Goal: Task Accomplishment & Management: Use online tool/utility

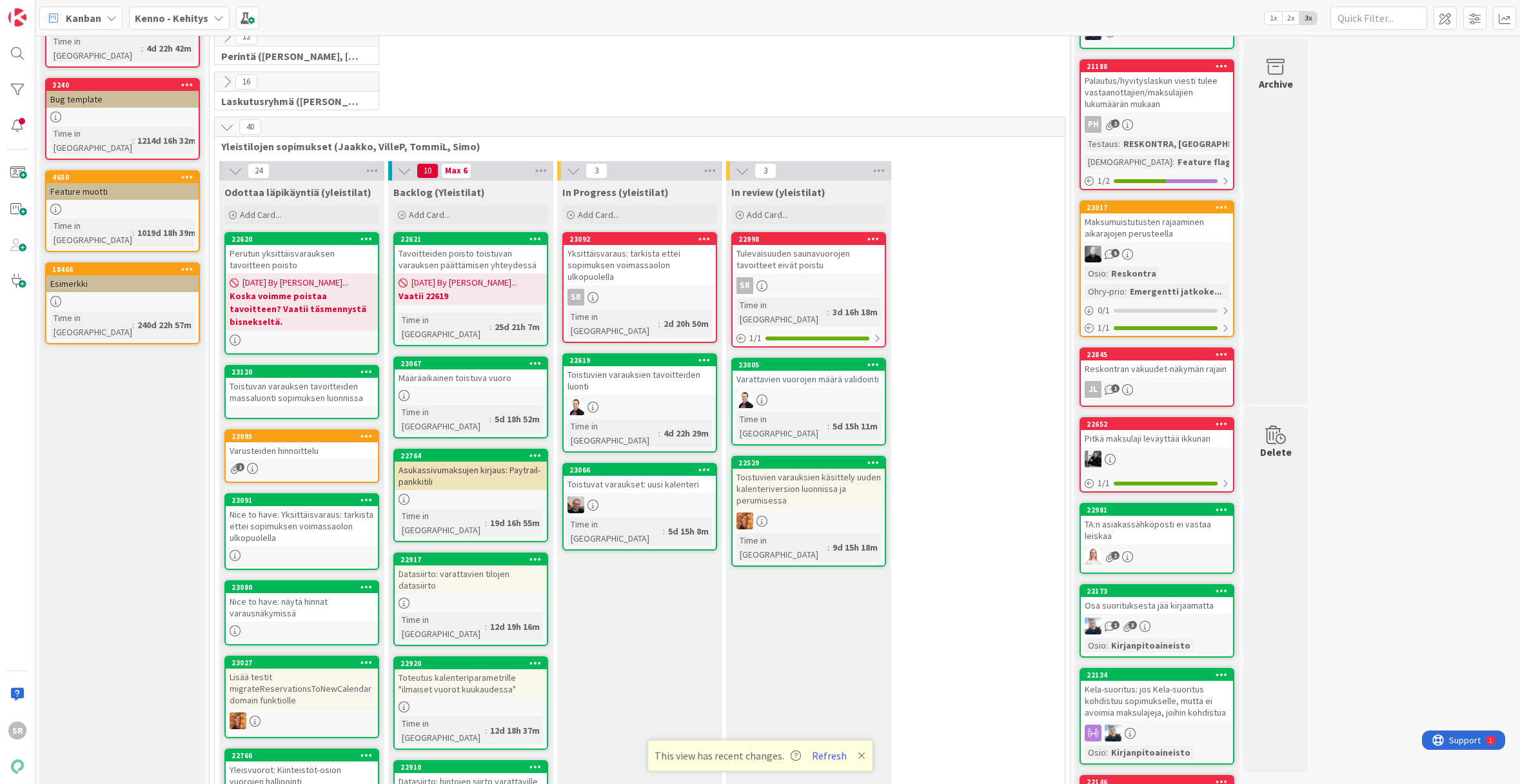
scroll to position [144, 0]
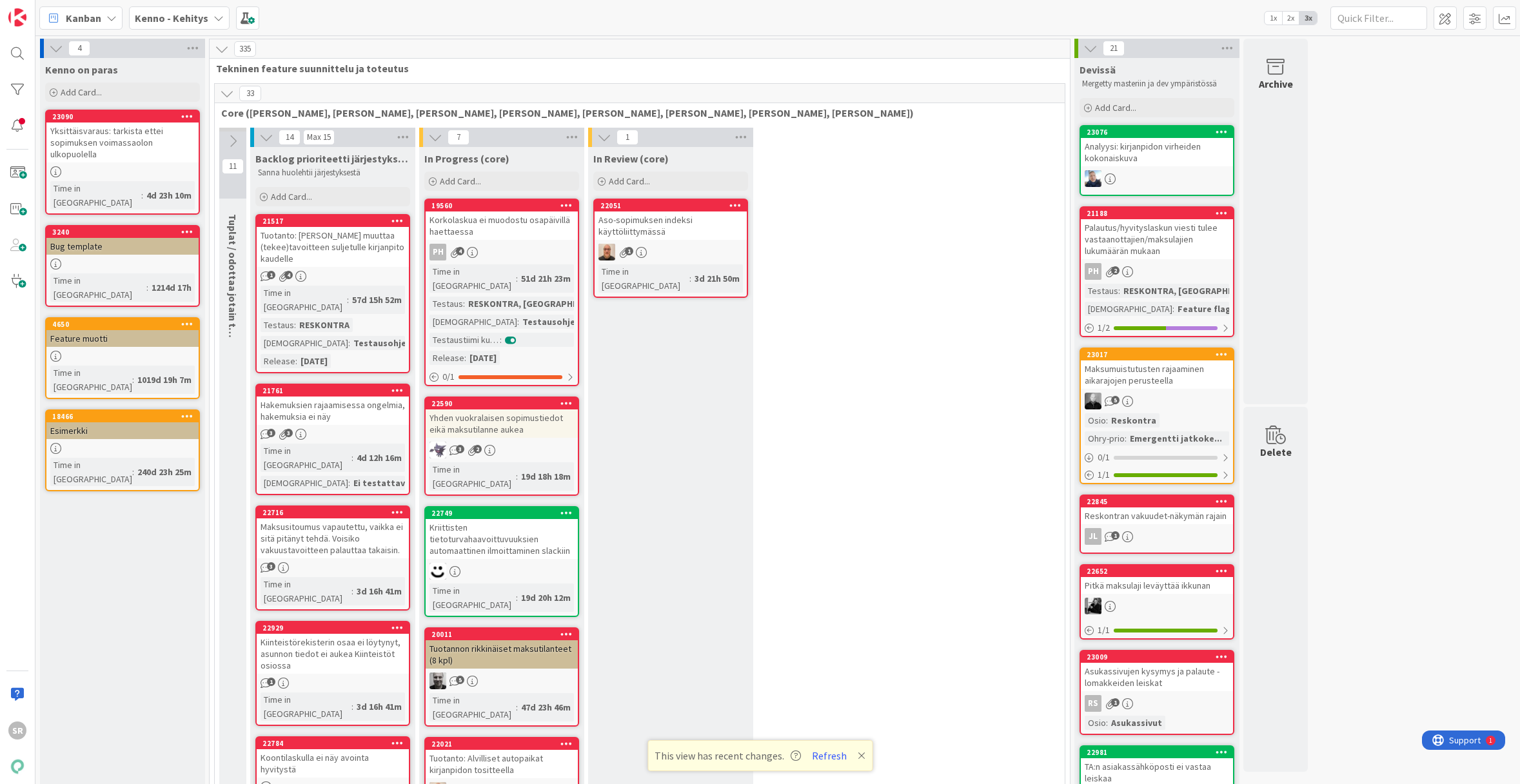
scroll to position [1857, 0]
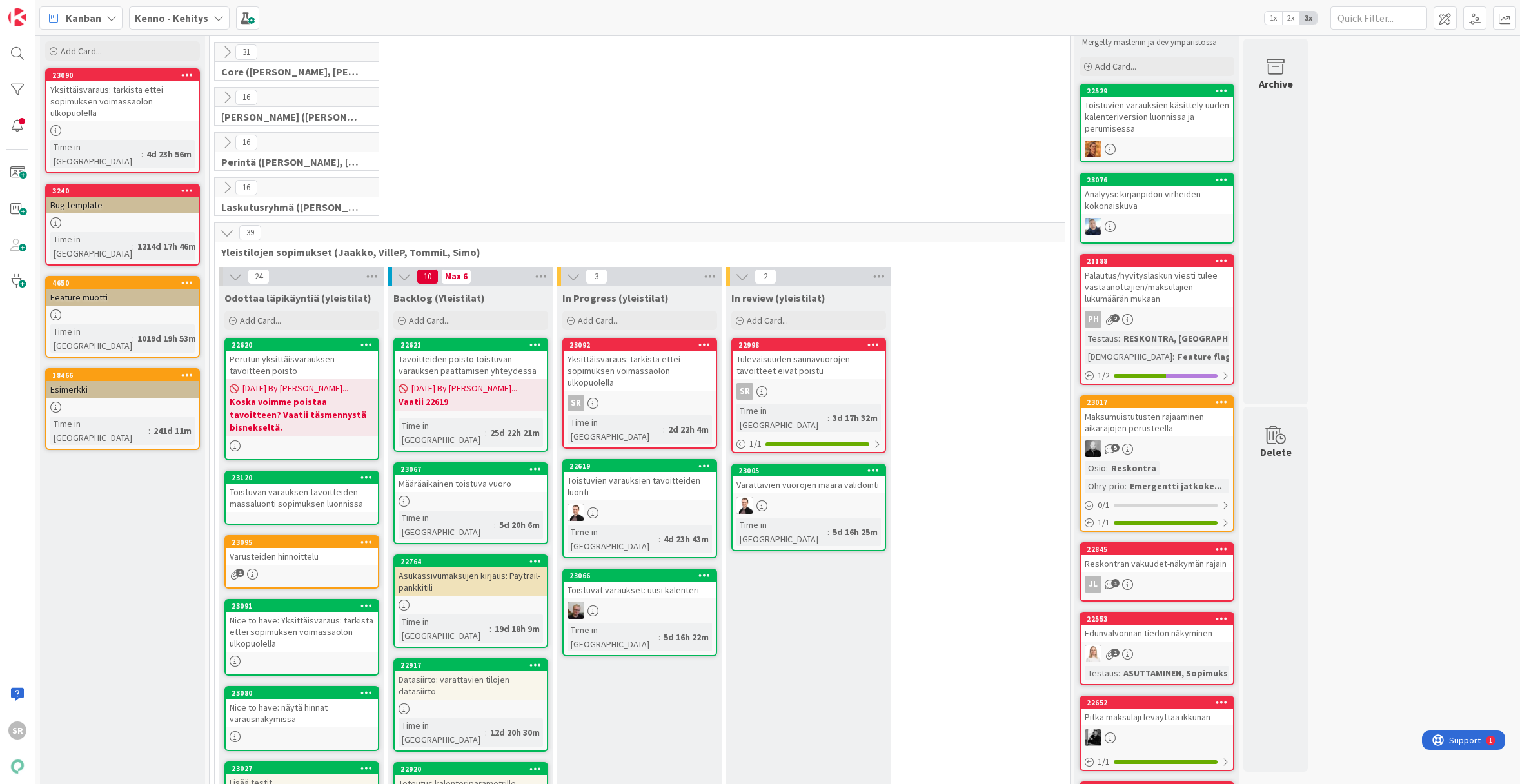
scroll to position [41, 0]
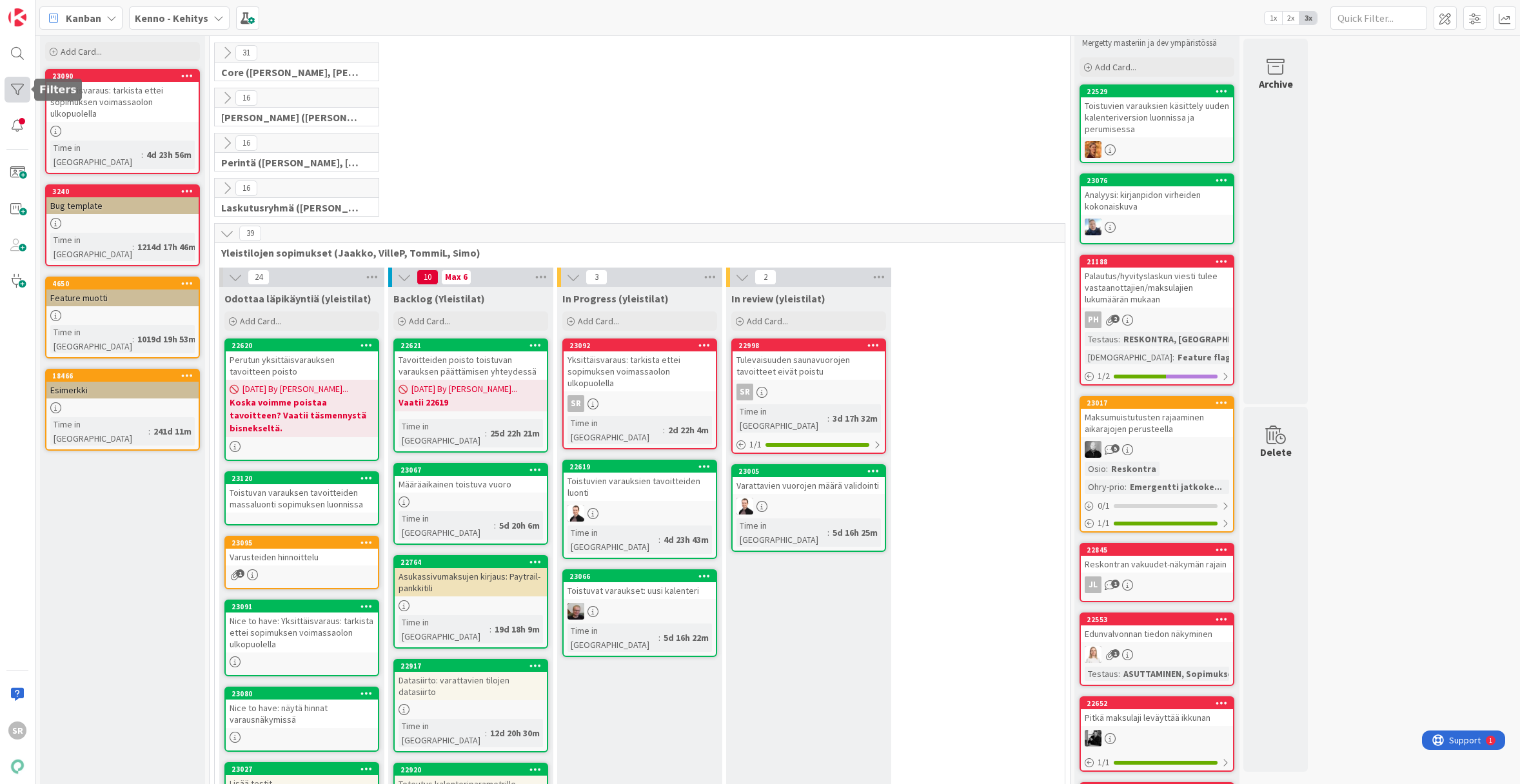
click at [14, 93] on div at bounding box center [18, 90] width 26 height 26
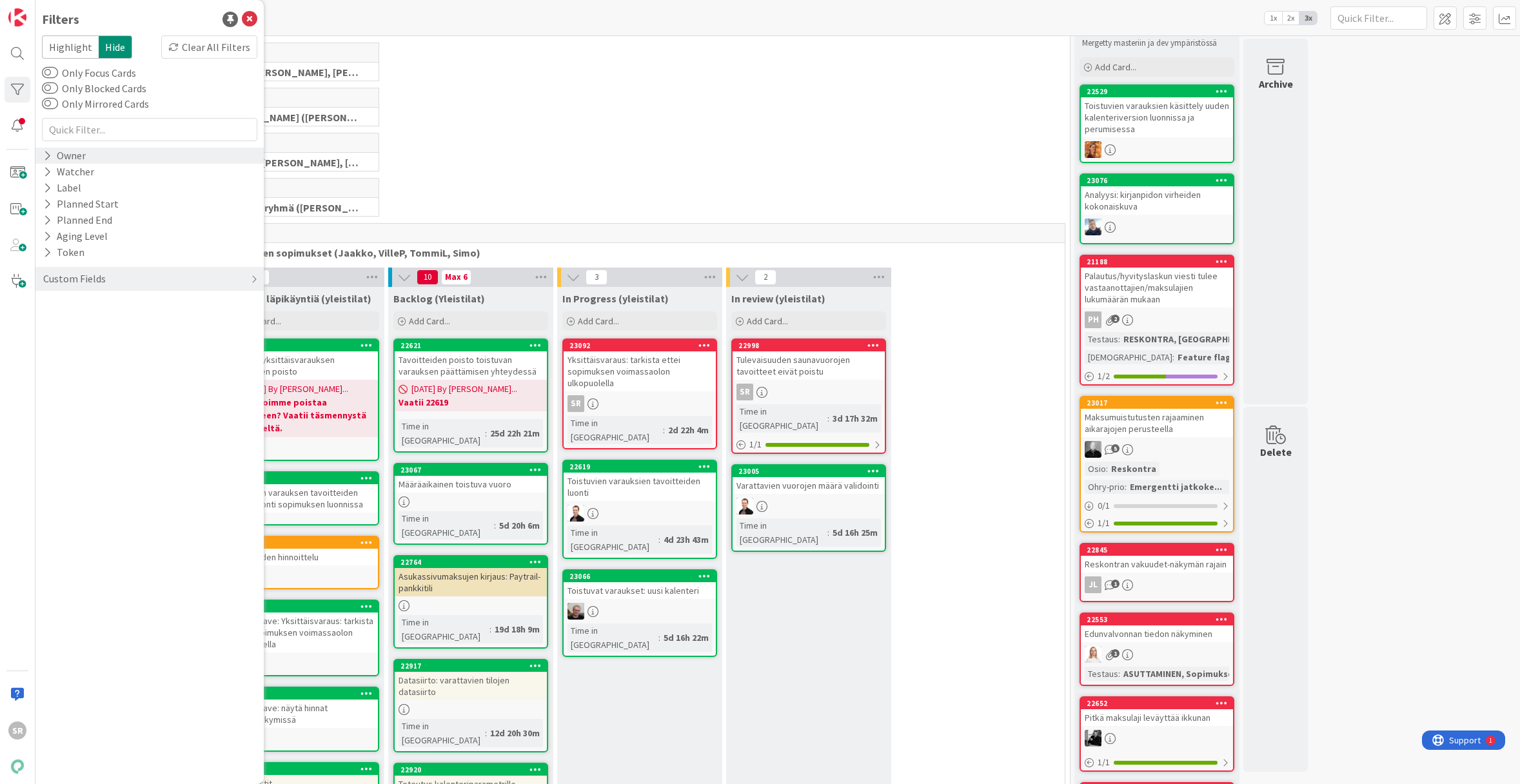
click at [47, 152] on icon at bounding box center [47, 155] width 8 height 11
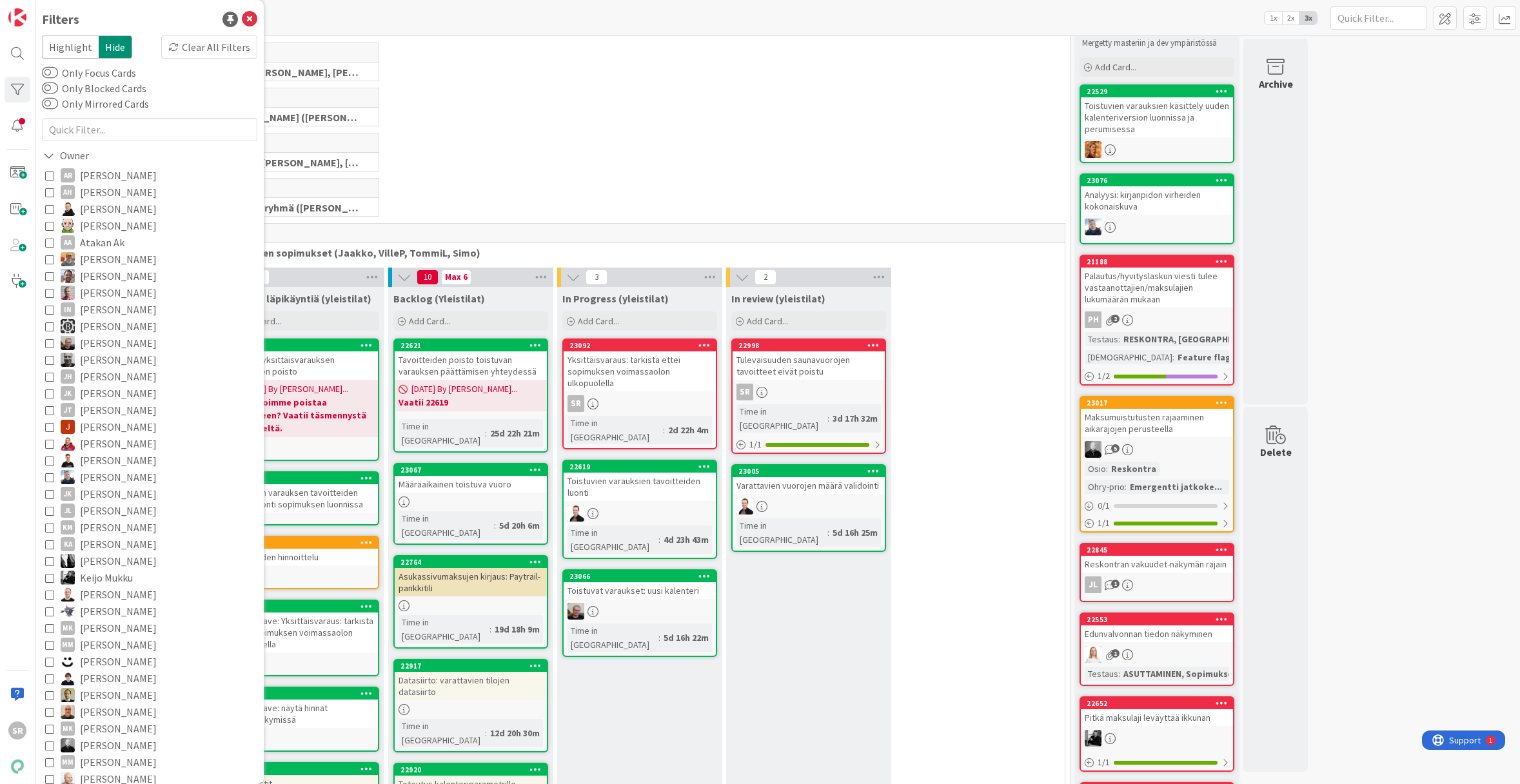
click at [48, 343] on icon at bounding box center [49, 342] width 9 height 9
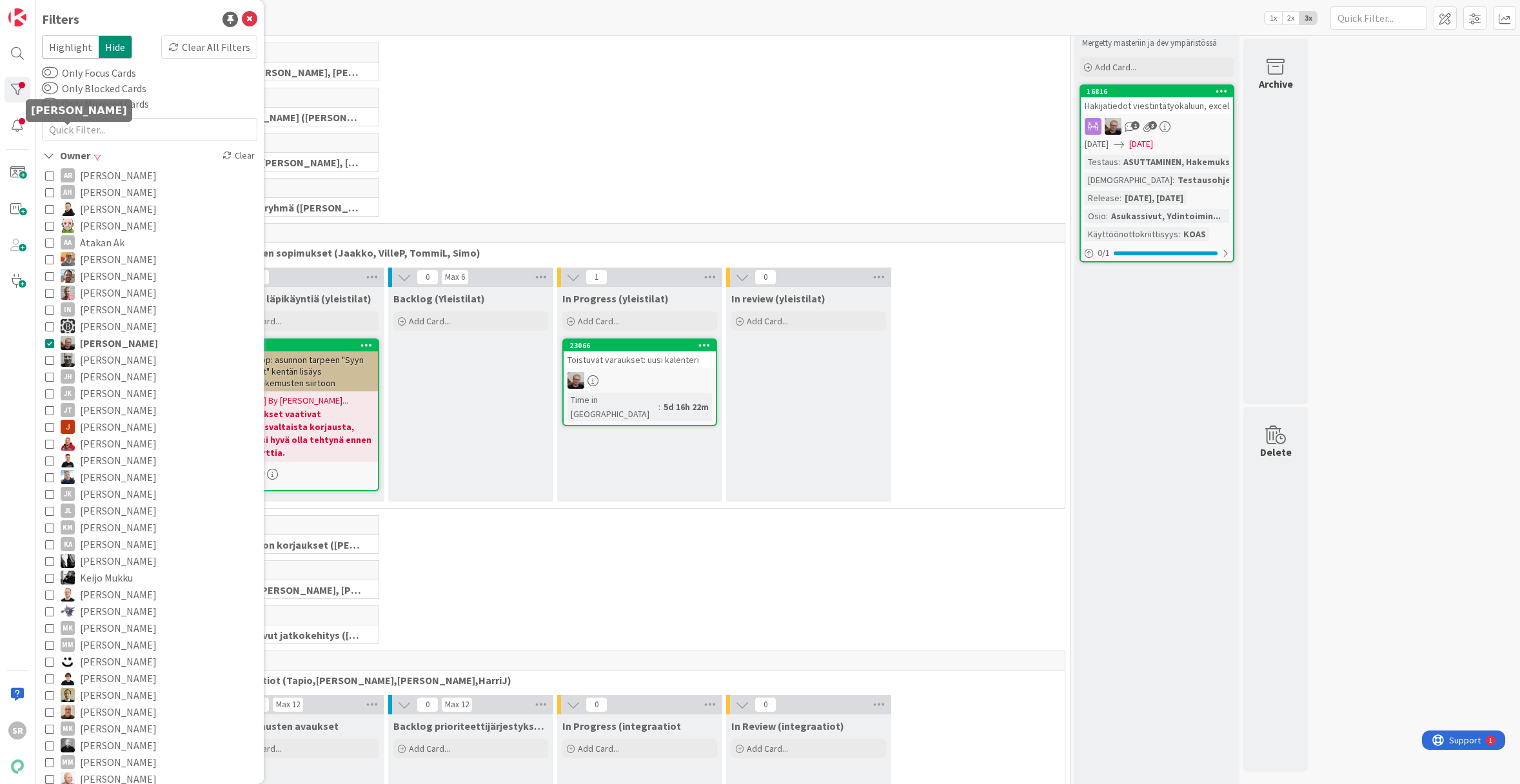
scroll to position [686, 0]
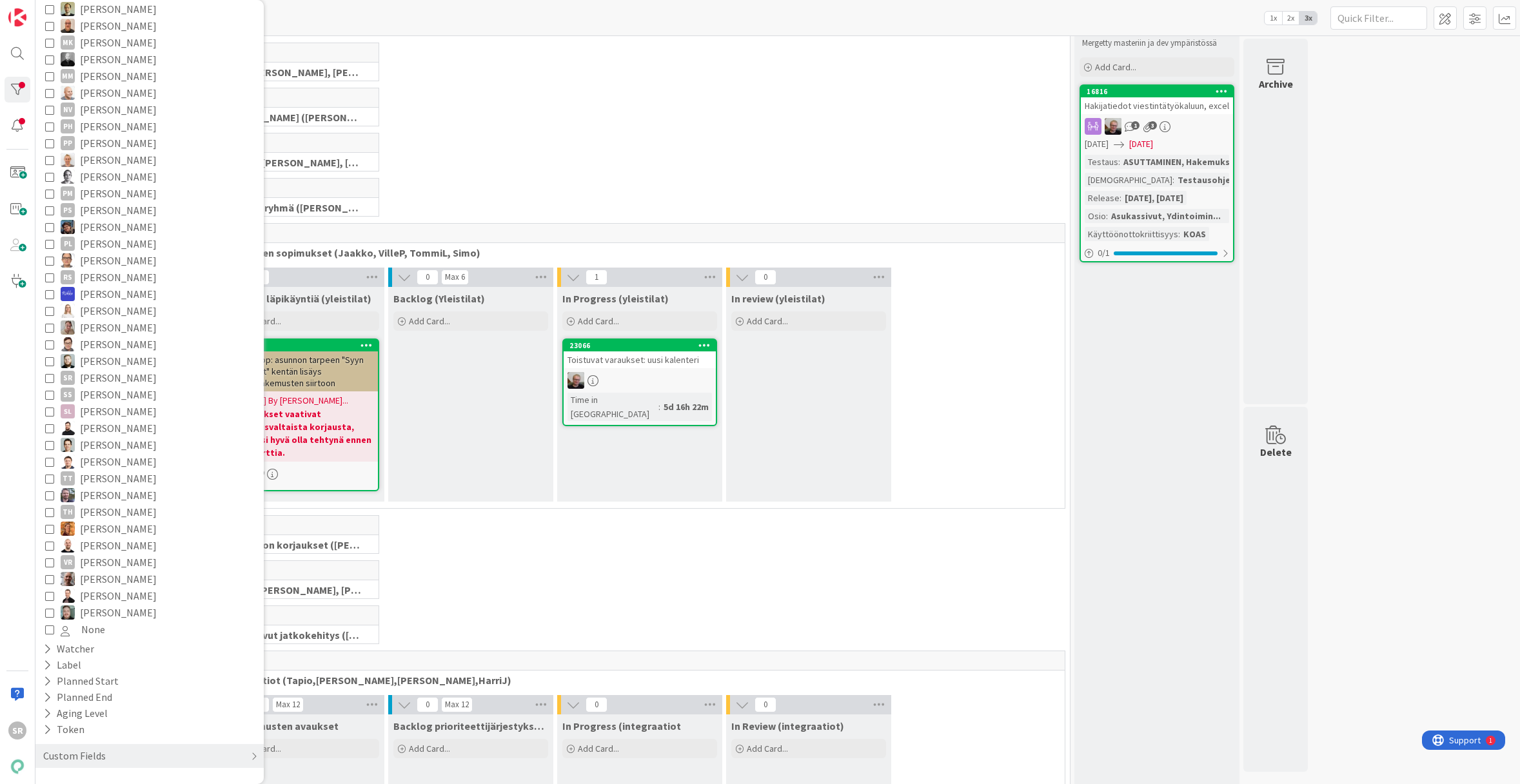
click at [49, 594] on icon at bounding box center [49, 595] width 9 height 9
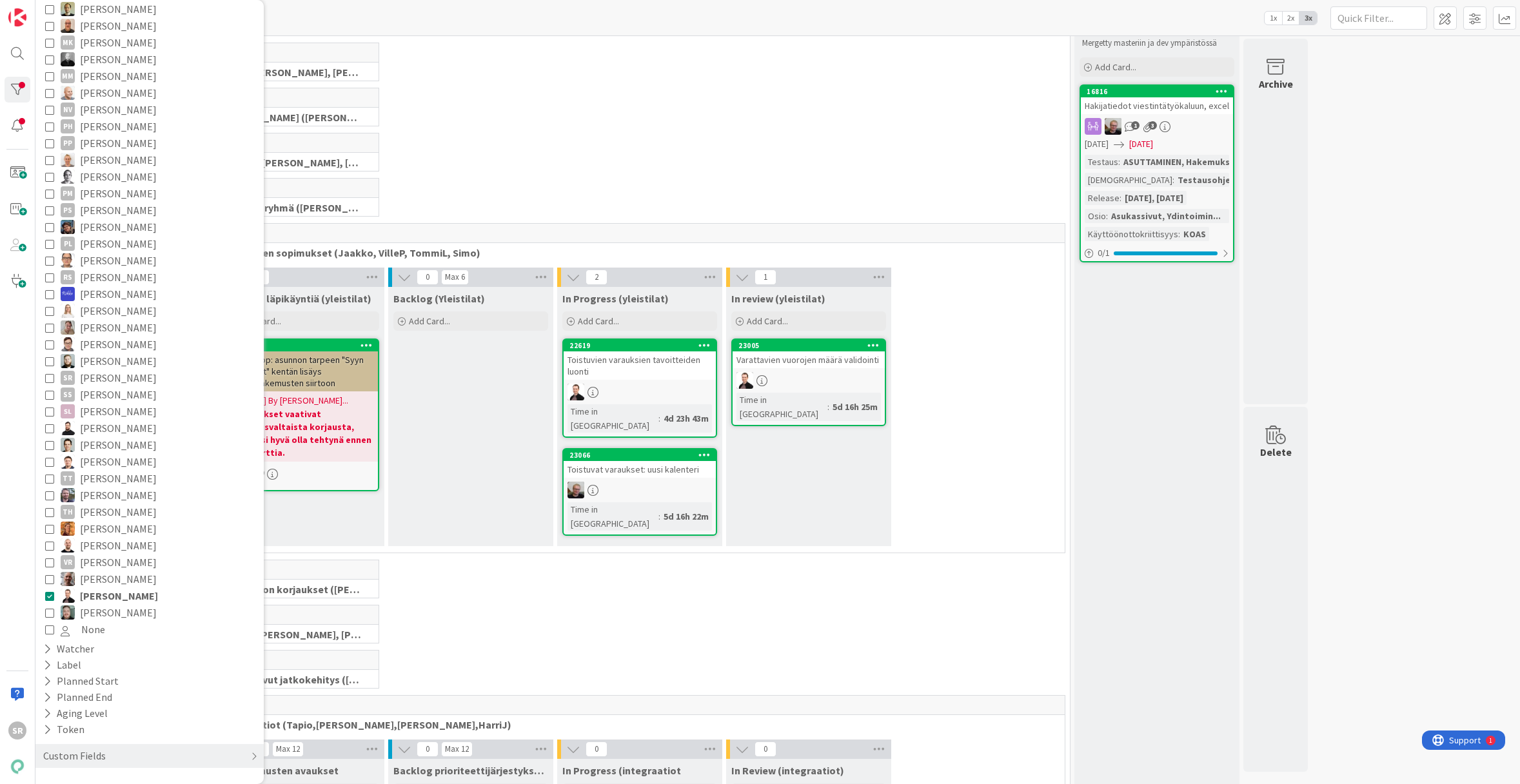
click at [53, 377] on icon at bounding box center [49, 377] width 9 height 9
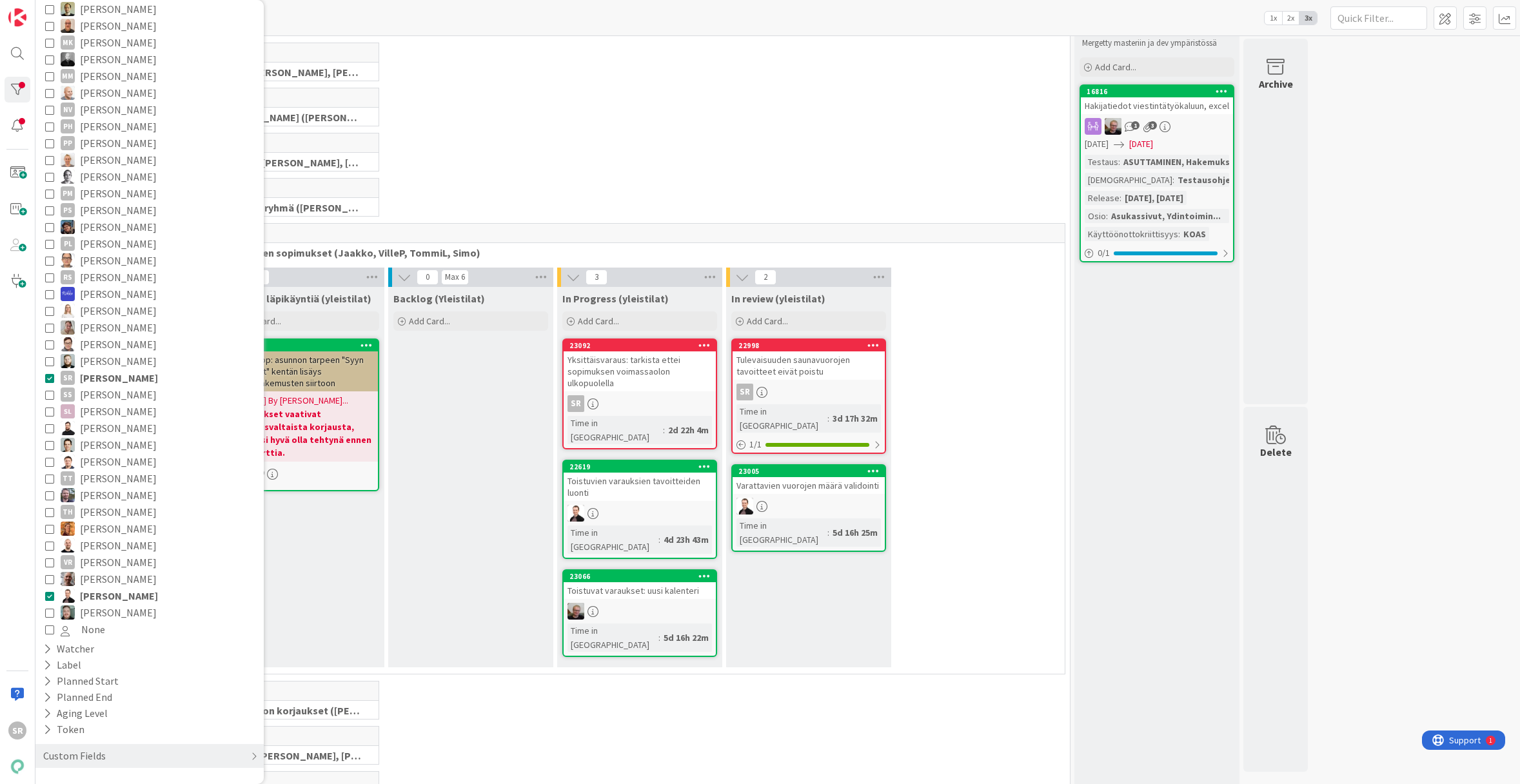
click at [466, 414] on div "Backlog (Yleistilat) Add Card..." at bounding box center [471, 477] width 165 height 380
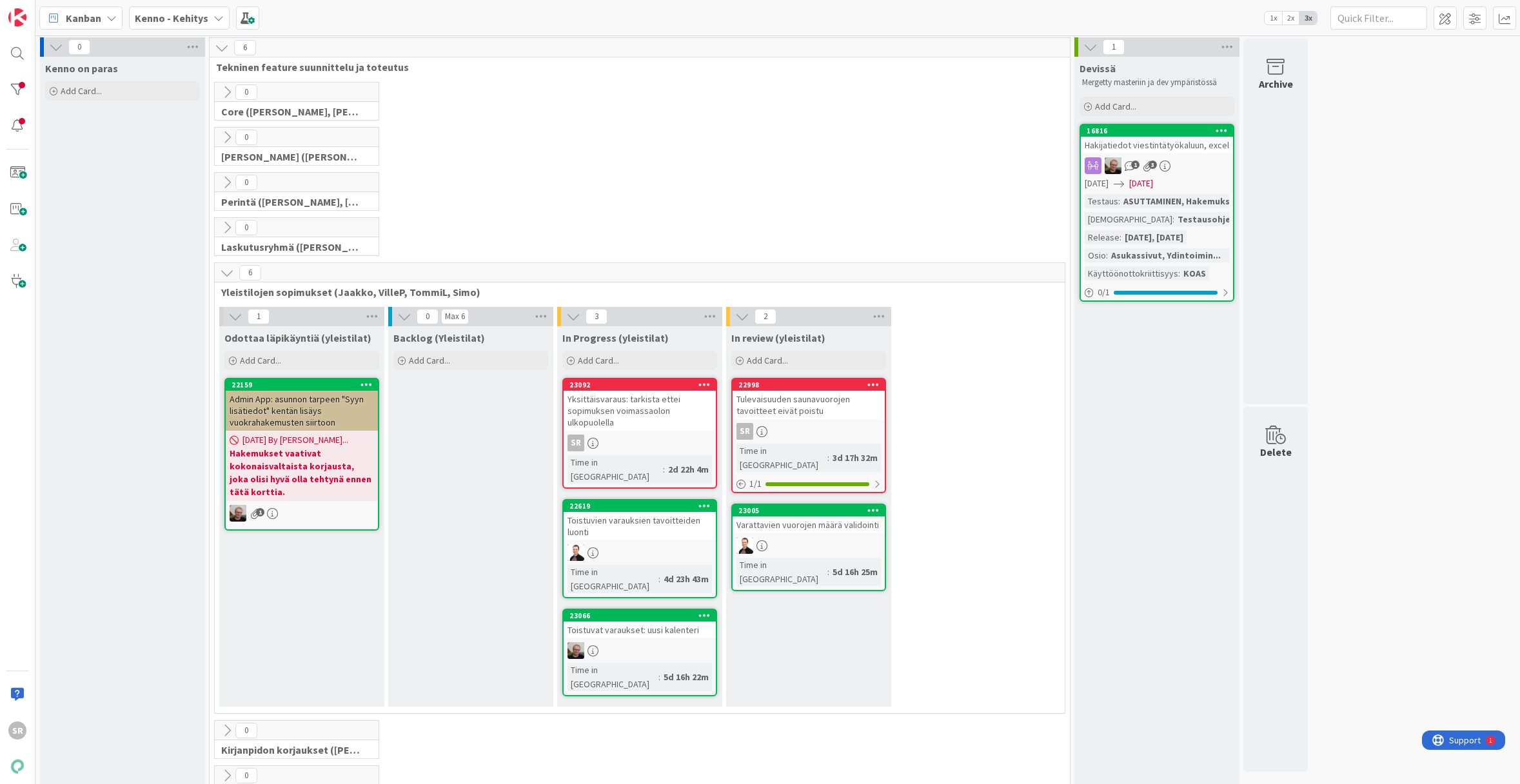
scroll to position [0, 0]
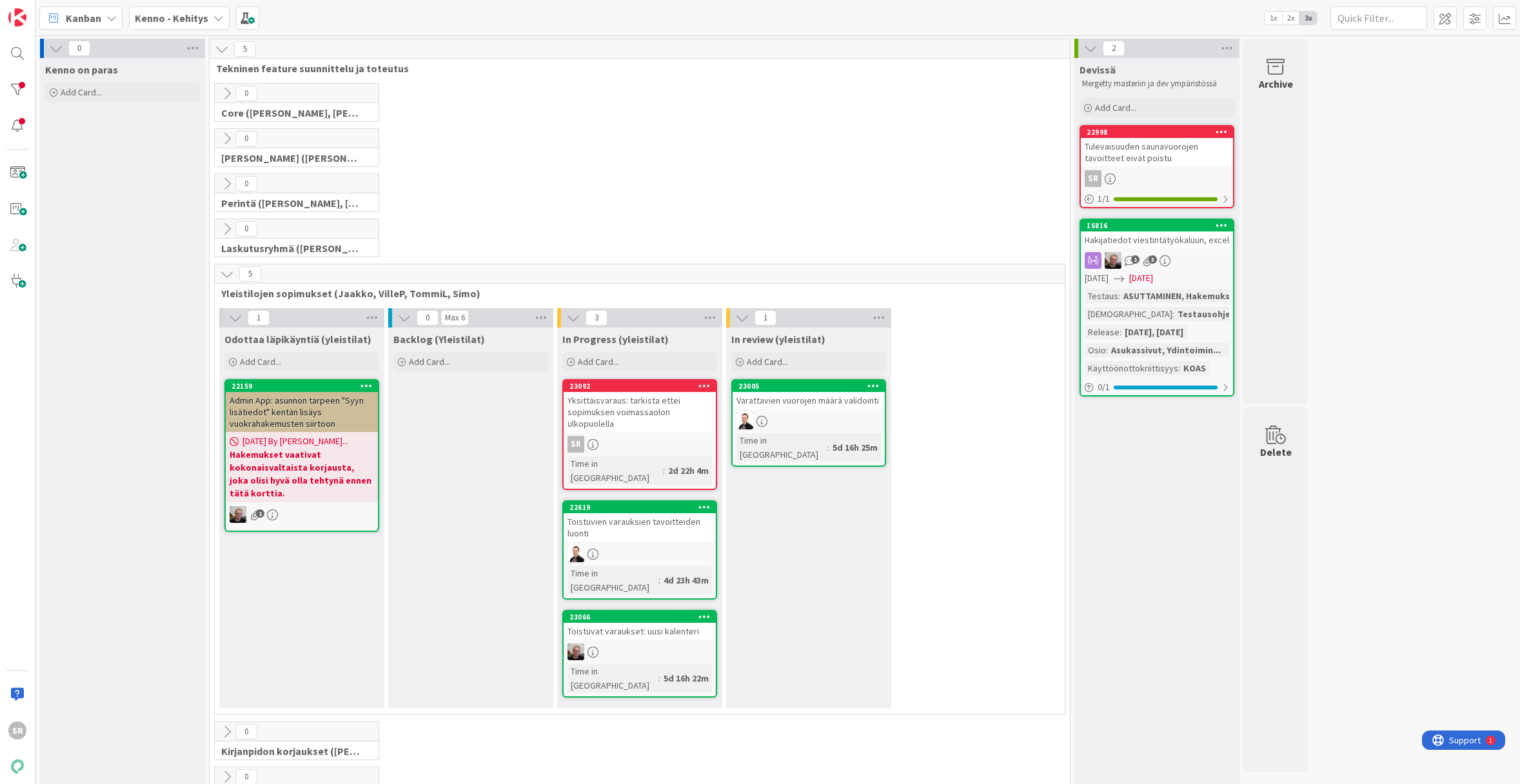
drag, startPoint x: 814, startPoint y: 383, endPoint x: 514, endPoint y: 3, distance: 484.1
